Goal: Information Seeking & Learning: Learn about a topic

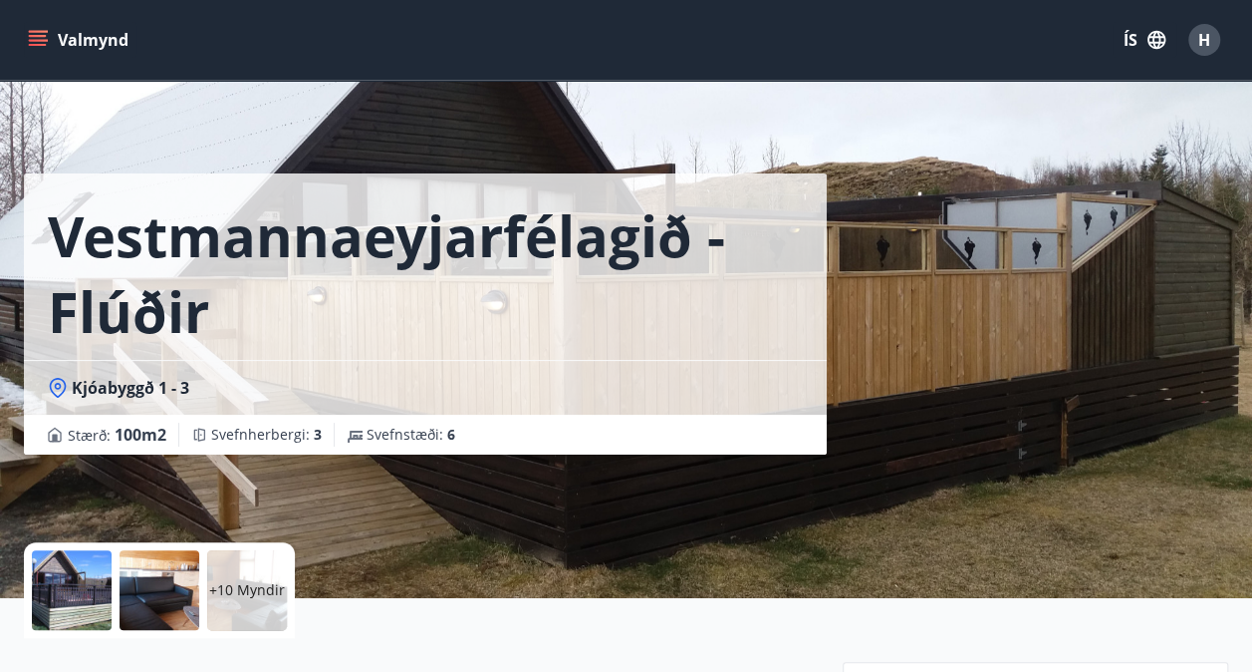
click at [32, 38] on icon "menu" at bounding box center [38, 40] width 20 height 20
click at [42, 39] on icon "menu" at bounding box center [38, 40] width 20 height 20
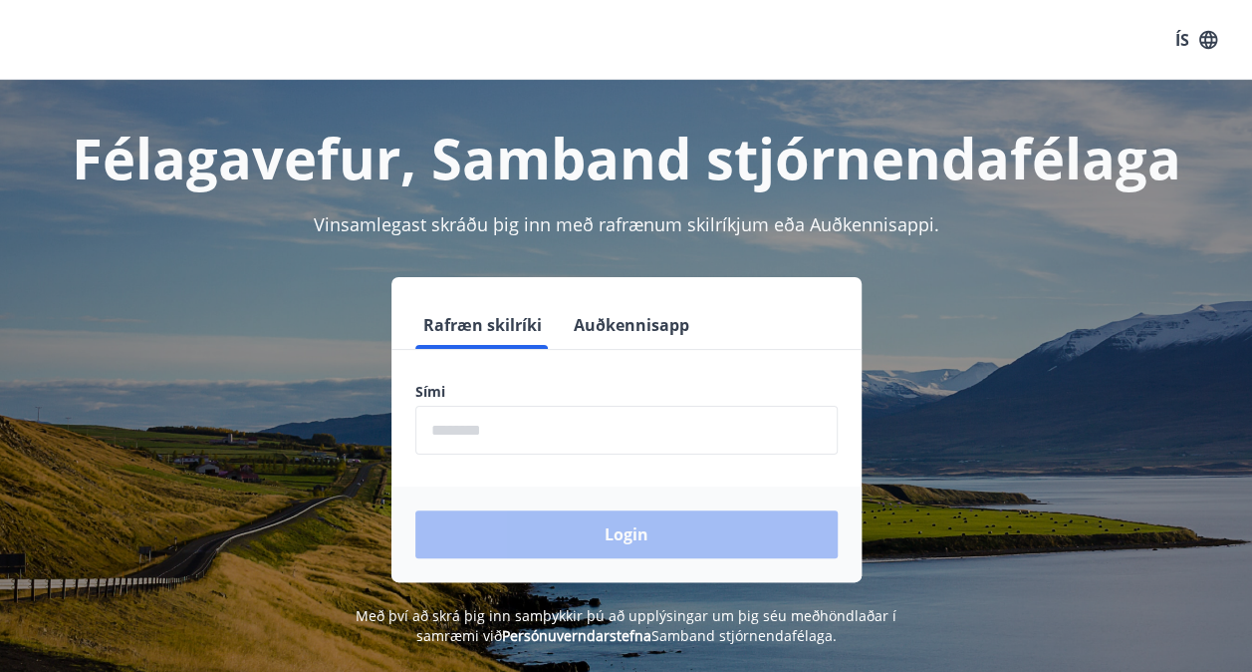
click at [478, 430] on input "phone" at bounding box center [626, 430] width 422 height 49
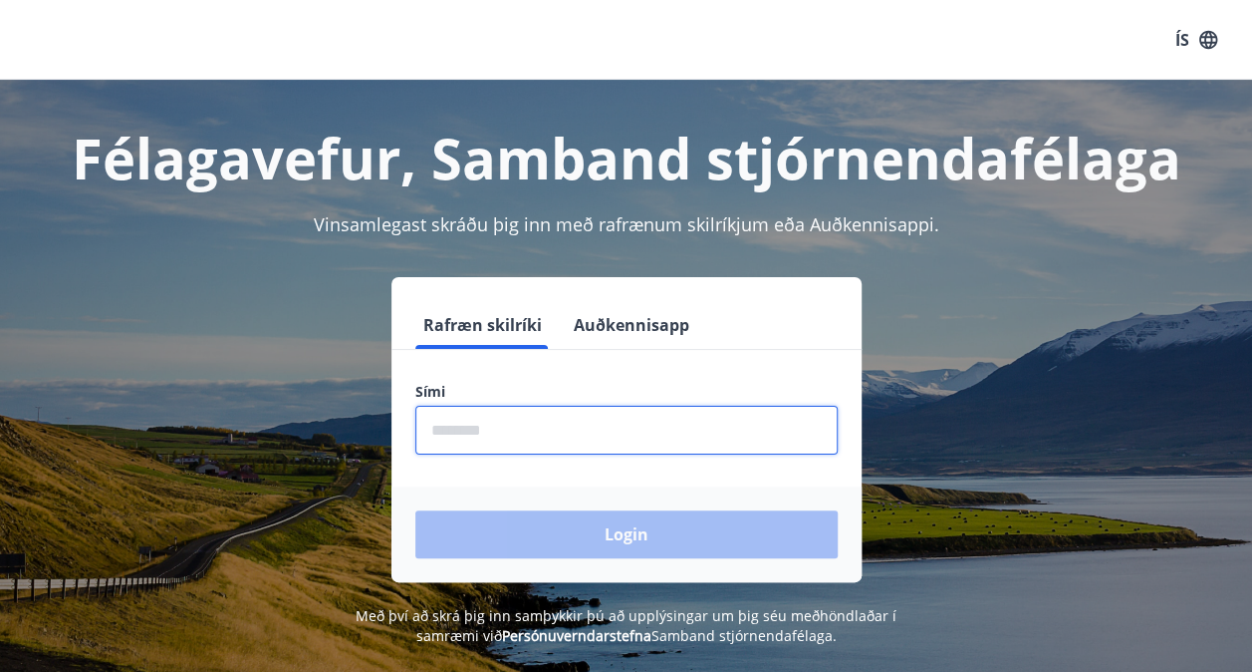
type input "********"
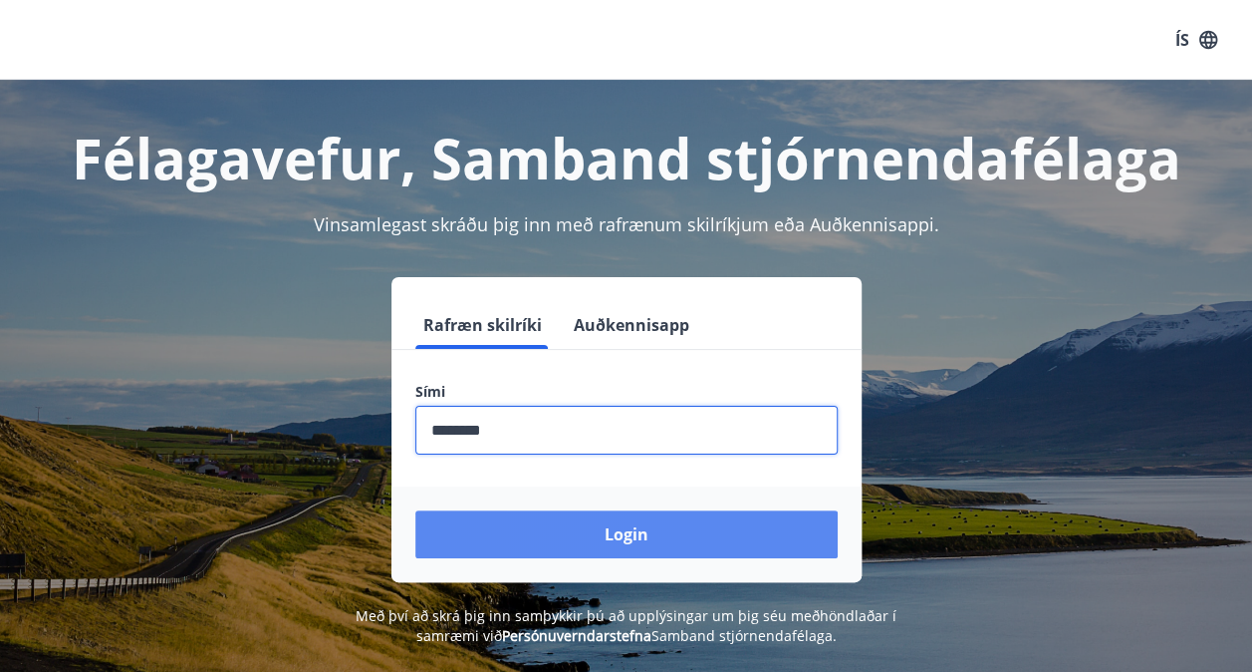
click at [574, 516] on button "Login" at bounding box center [626, 534] width 422 height 48
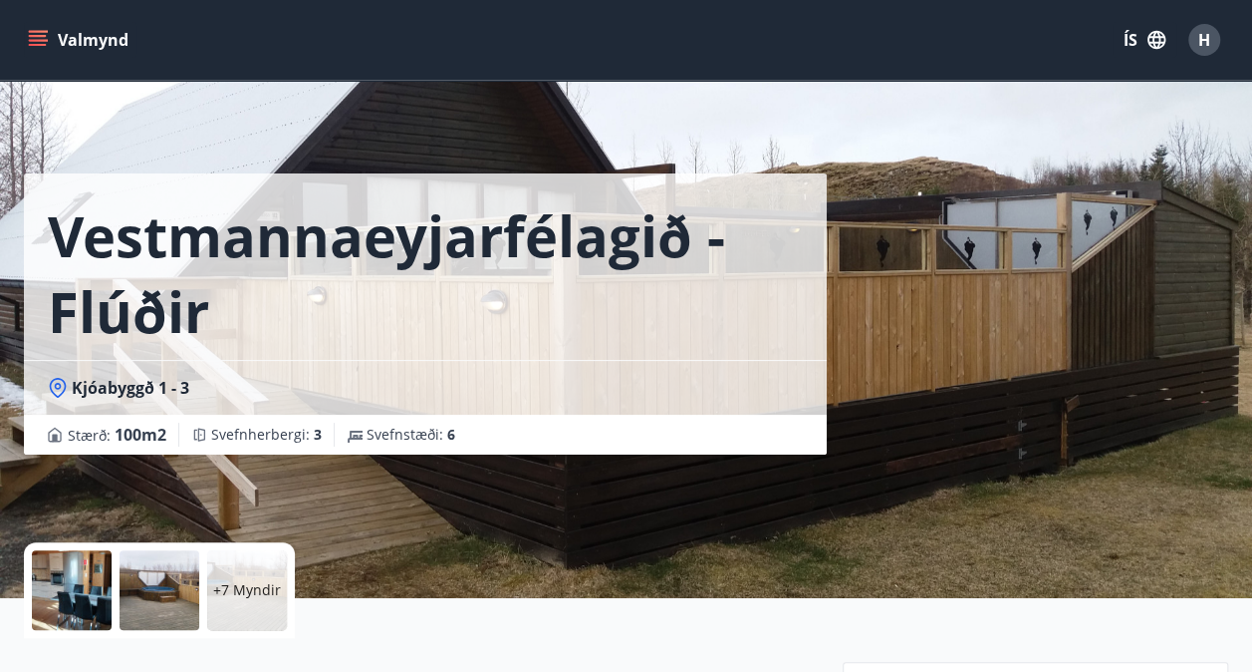
click at [37, 32] on icon "menu" at bounding box center [40, 32] width 22 height 2
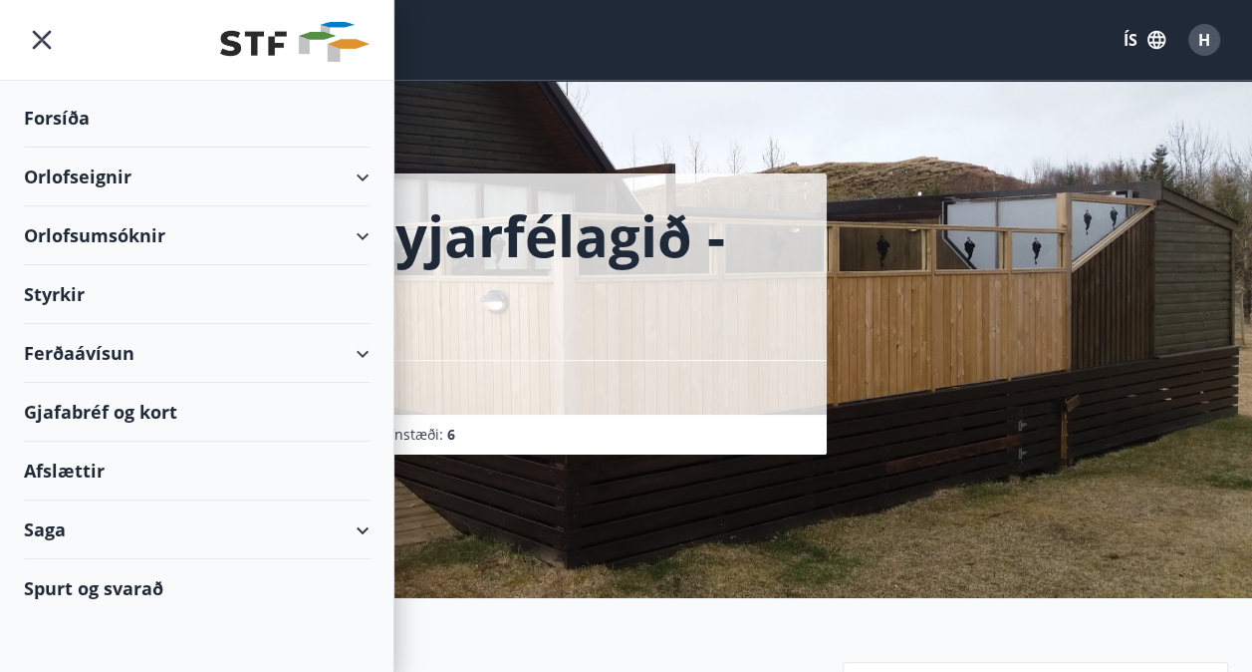
click at [85, 173] on div "Orlofseignir" at bounding box center [197, 176] width 346 height 59
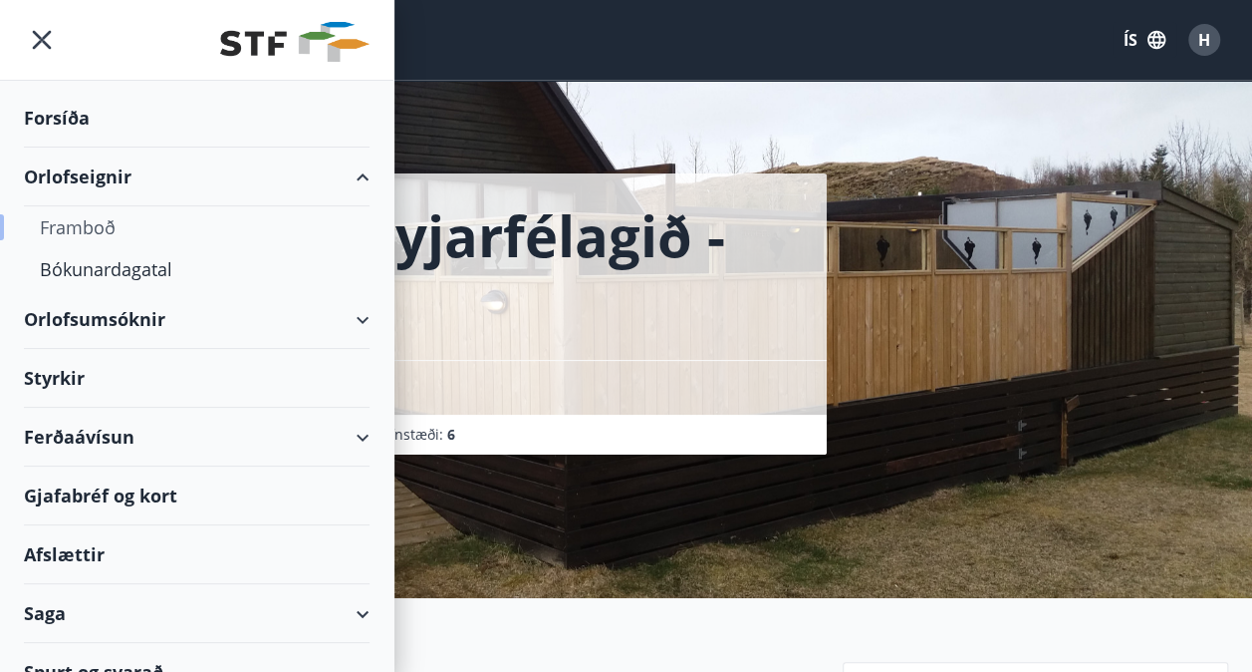
click at [90, 224] on div "Framboð" at bounding box center [197, 227] width 314 height 42
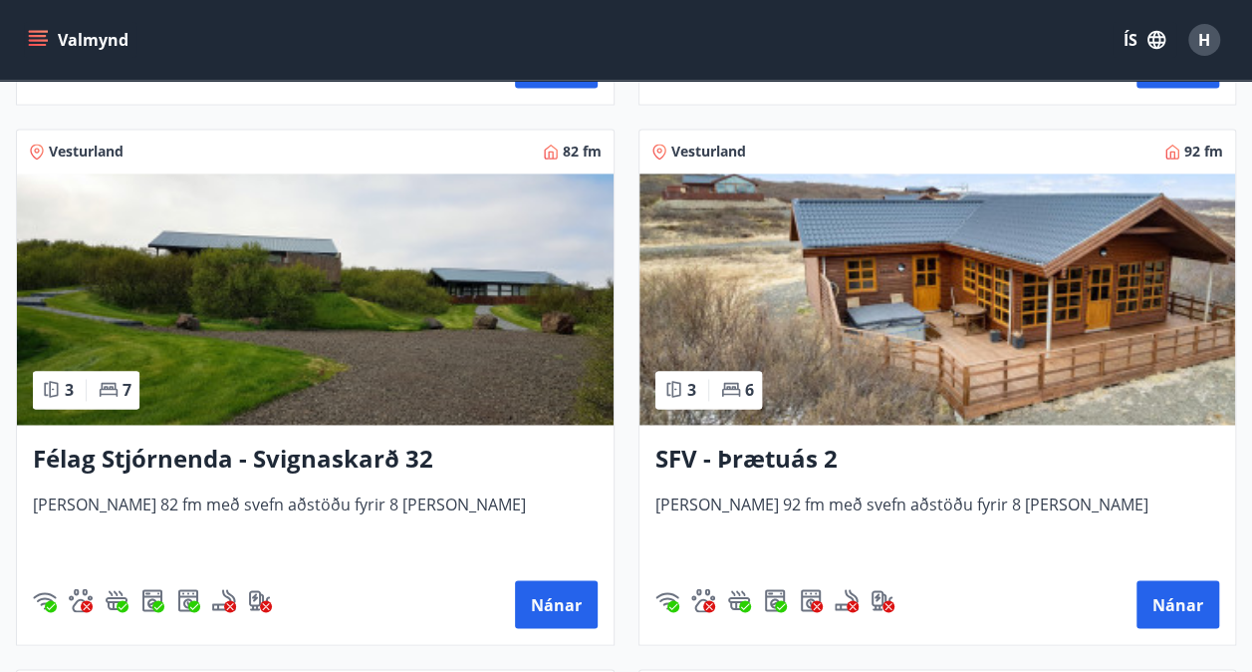
scroll to position [5175, 0]
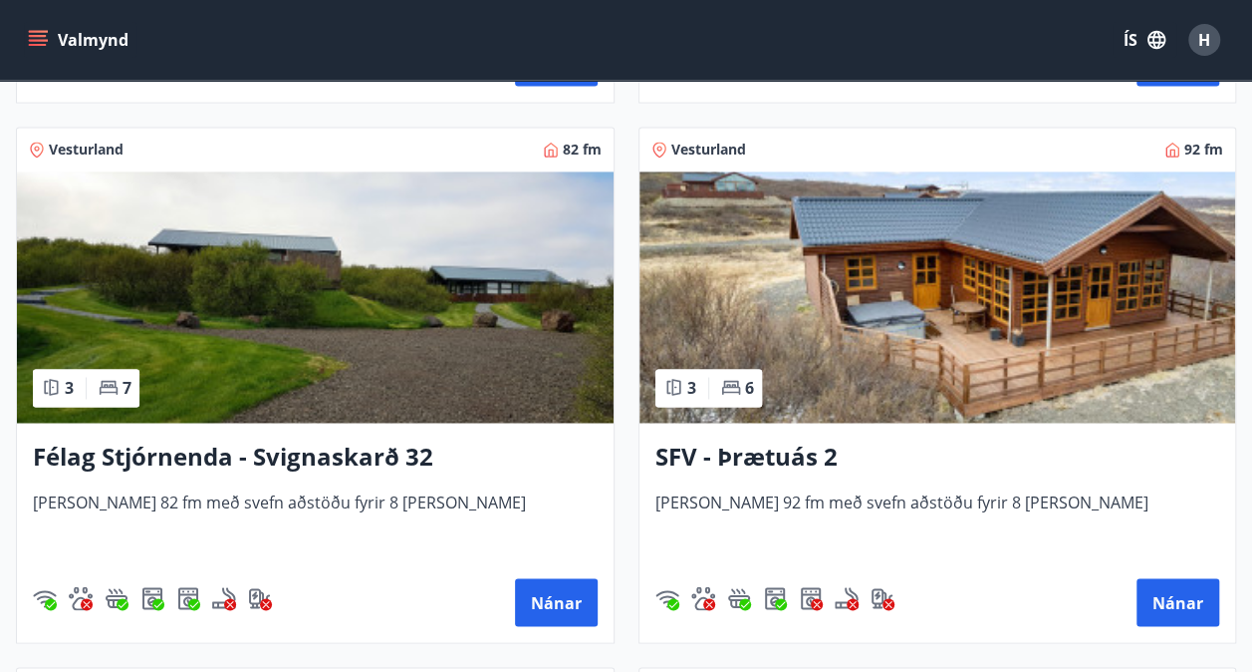
click at [349, 295] on img at bounding box center [315, 296] width 597 height 251
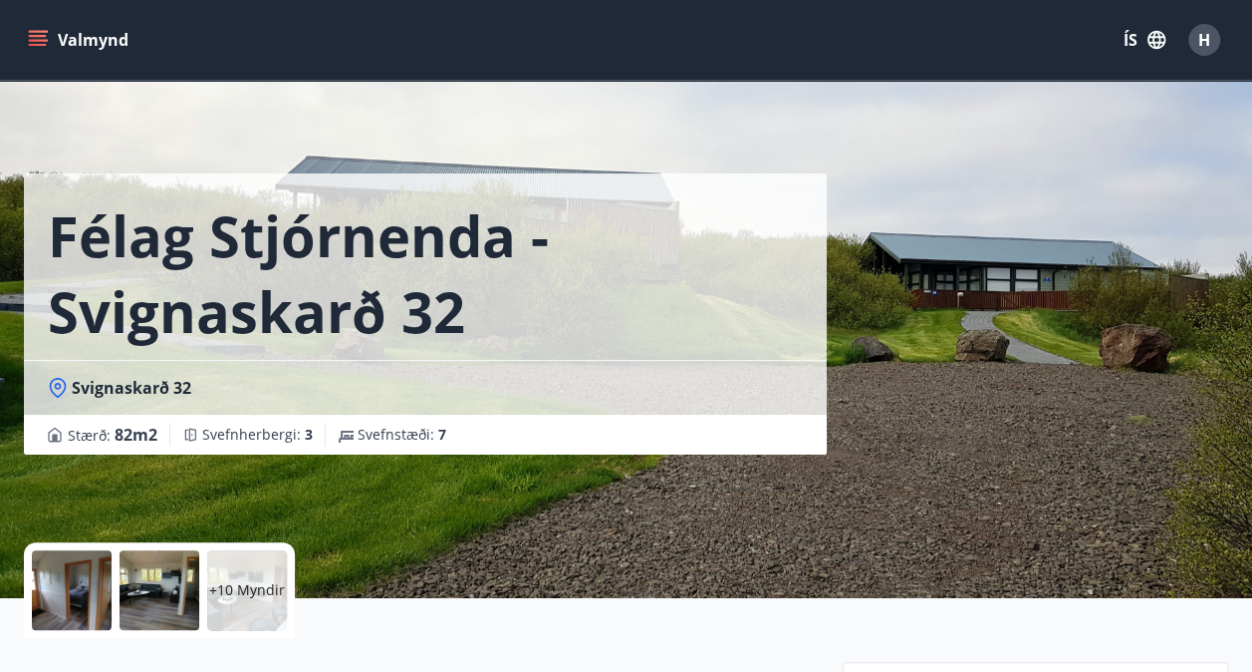
click at [253, 580] on p "+10 Myndir" at bounding box center [247, 590] width 76 height 20
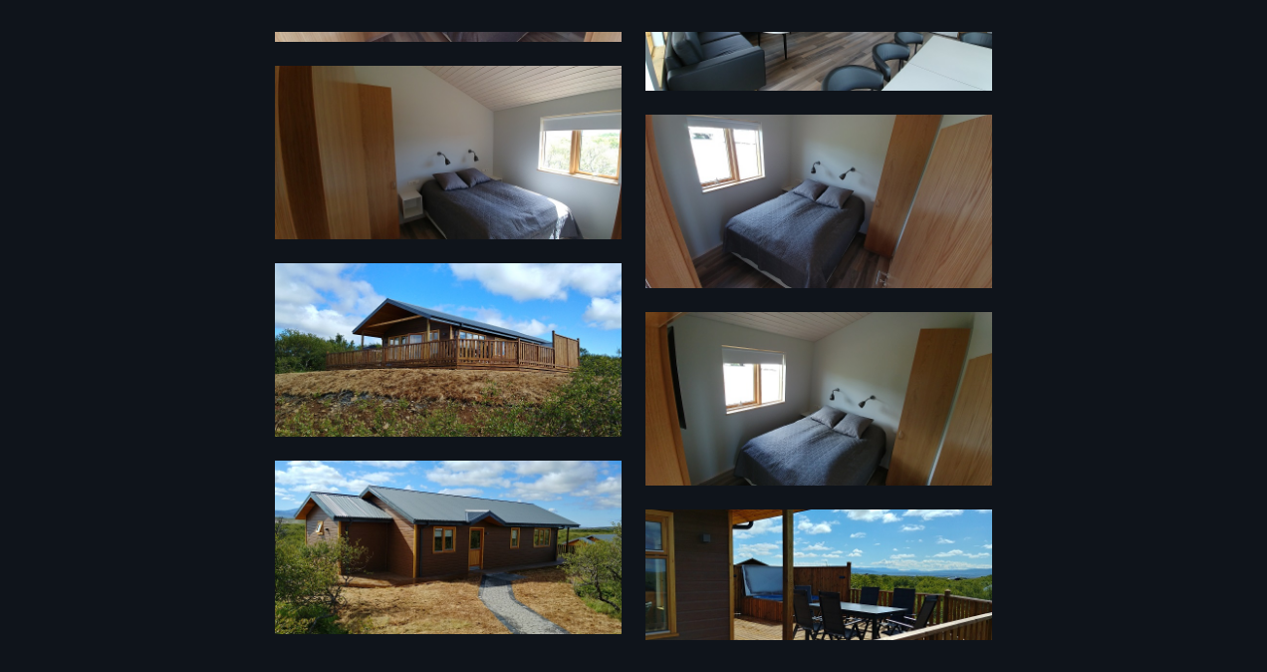
scroll to position [1031, 0]
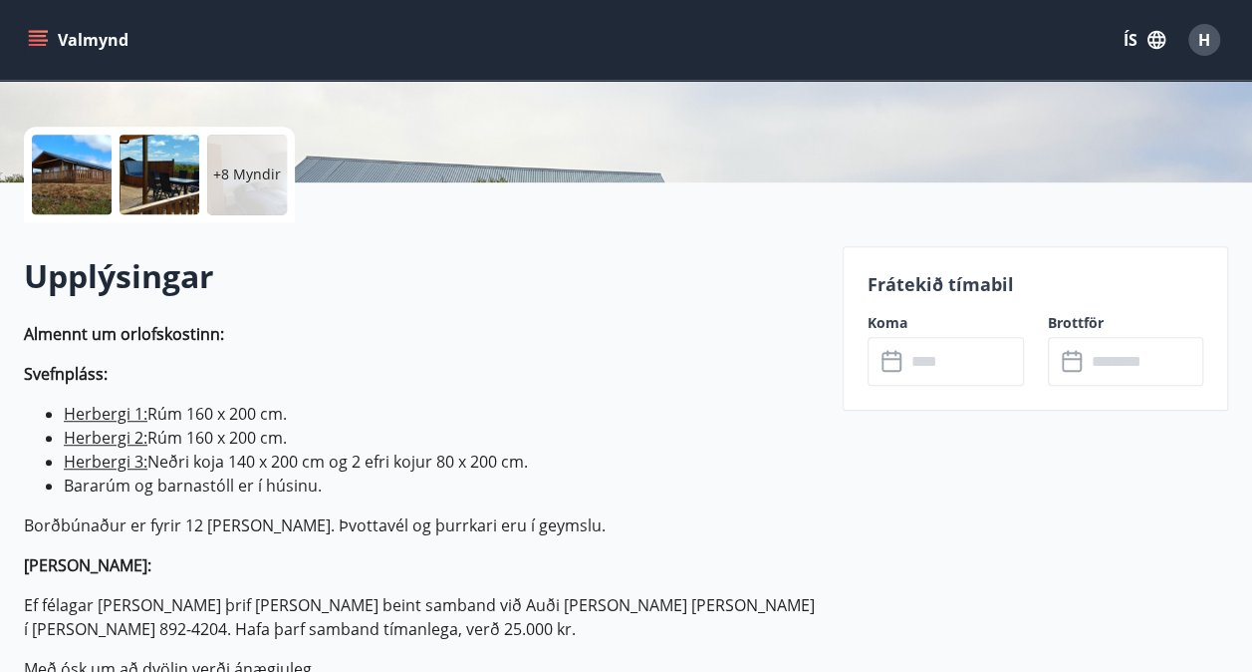
scroll to position [416, 0]
click at [38, 33] on icon "menu" at bounding box center [38, 40] width 20 height 20
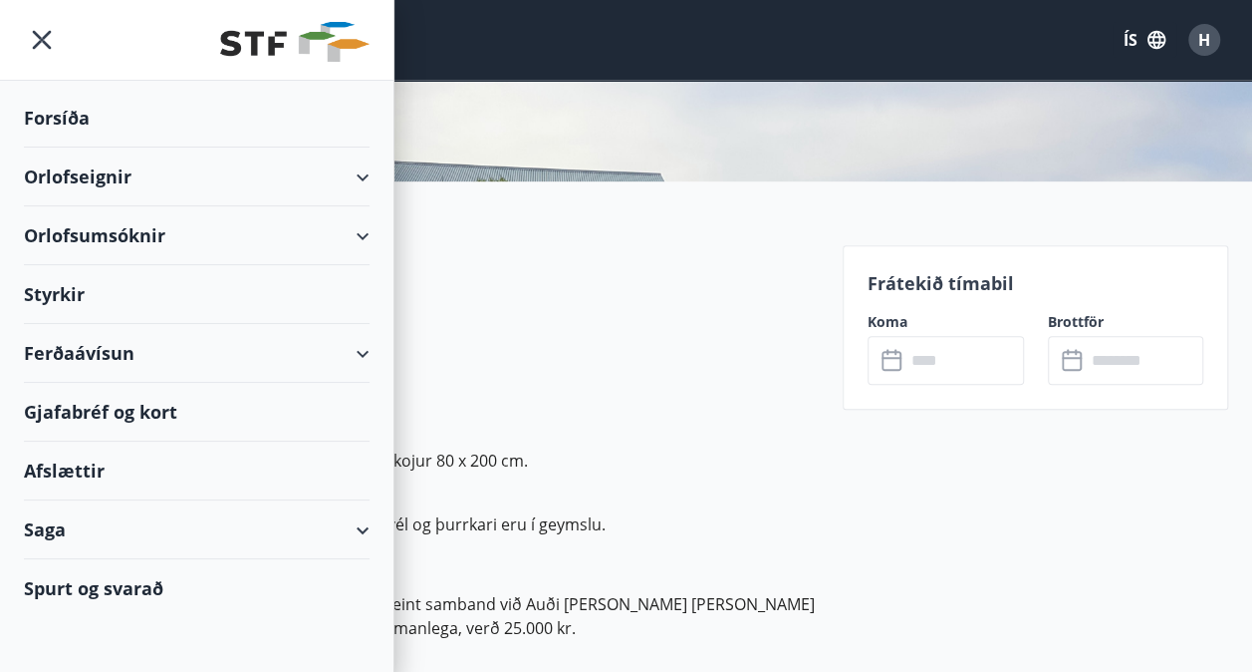
click at [66, 171] on div "Orlofseignir" at bounding box center [197, 176] width 346 height 59
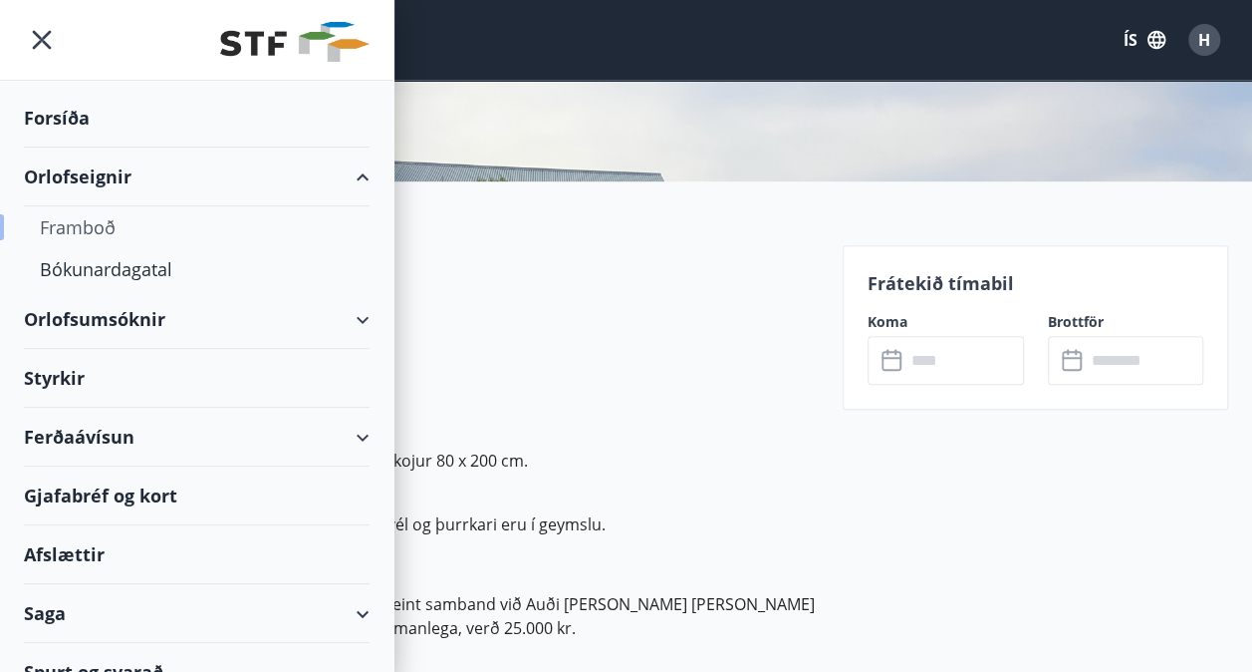
click at [78, 226] on div "Framboð" at bounding box center [197, 227] width 314 height 42
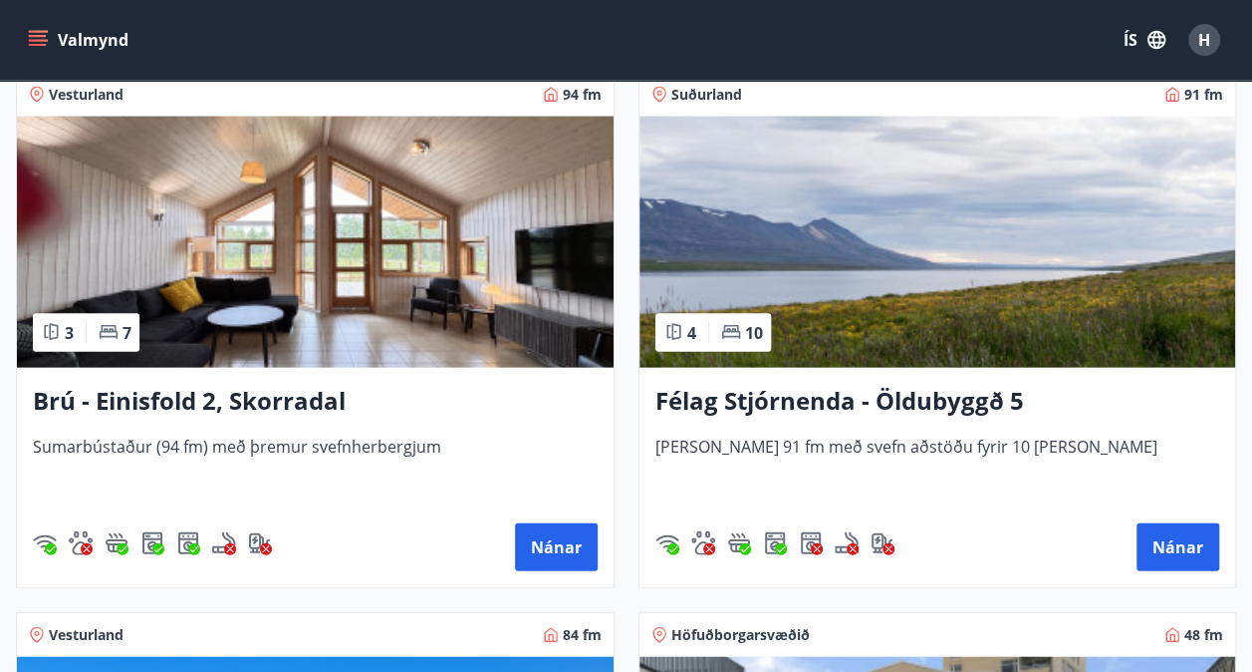
scroll to position [1991, 0]
